Goal: Task Accomplishment & Management: Use online tool/utility

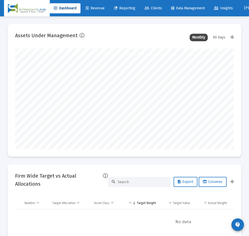
scroll to position [101, 219]
type input "[DATE]"
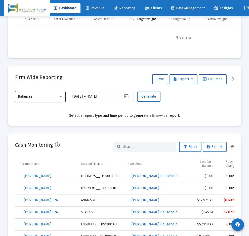
click at [53, 97] on div "Balances" at bounding box center [38, 97] width 41 height 4
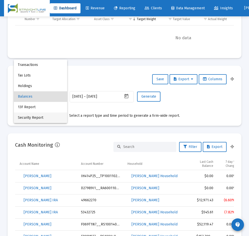
scroll to position [101, 98]
click at [34, 118] on span "Security Report" at bounding box center [40, 117] width 45 height 11
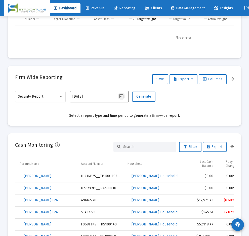
click at [121, 95] on icon "Open calendar" at bounding box center [121, 96] width 4 height 5
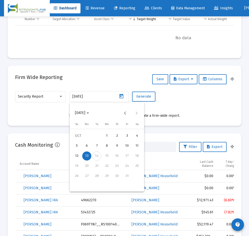
click at [77, 154] on div "12" at bounding box center [76, 155] width 9 height 9
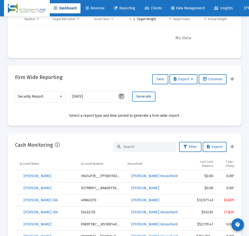
click at [143, 99] on button "Generate" at bounding box center [143, 97] width 23 height 10
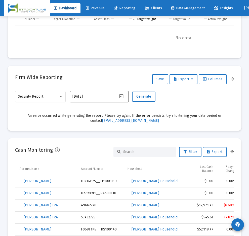
click at [122, 95] on icon "Open calendar" at bounding box center [121, 96] width 4 height 5
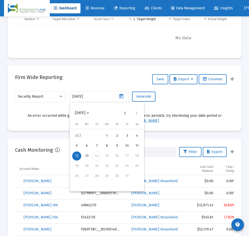
click at [138, 146] on div "11" at bounding box center [136, 145] width 9 height 9
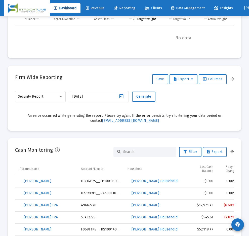
type input "2025-10-11"
click at [147, 98] on span "Generate" at bounding box center [143, 96] width 15 height 4
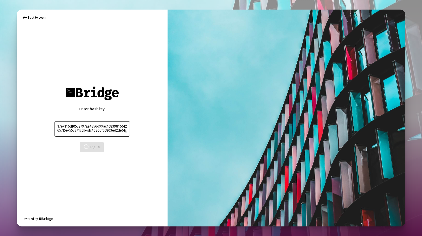
click at [100, 128] on textarea "17e7116df0572797ae4356d99ac1c8398166f2657f5e7557371cdb4dc4c8d6fcc803ed2de6bdb08…" at bounding box center [92, 128] width 70 height 9
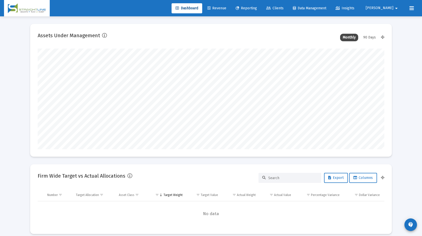
type input "[DATE]"
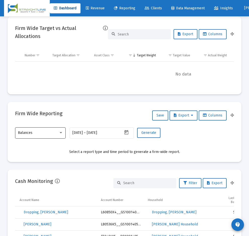
scroll to position [251309, 251289]
click at [54, 135] on div "Balances" at bounding box center [40, 132] width 45 height 12
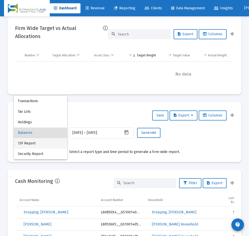
click at [42, 144] on span "13F Report" at bounding box center [40, 143] width 45 height 11
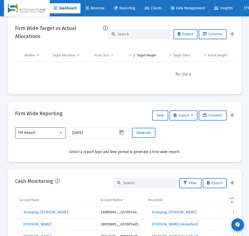
click at [41, 135] on div "13F Report" at bounding box center [40, 132] width 45 height 12
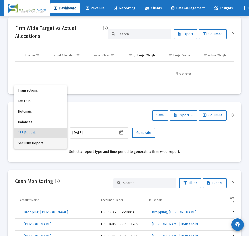
click at [40, 144] on span "Security Report" at bounding box center [40, 143] width 45 height 11
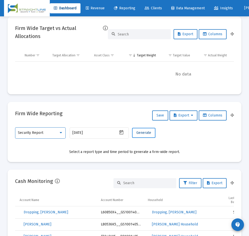
click at [143, 133] on span "Generate" at bounding box center [143, 132] width 15 height 4
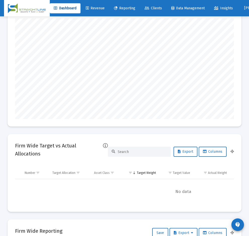
scroll to position [0, 0]
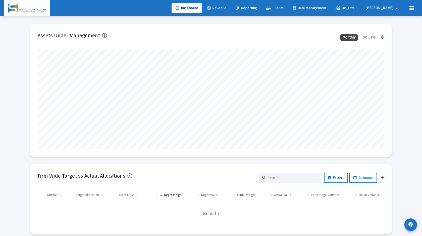
scroll to position [101, 187]
